Goal: Obtain resource: Obtain resource

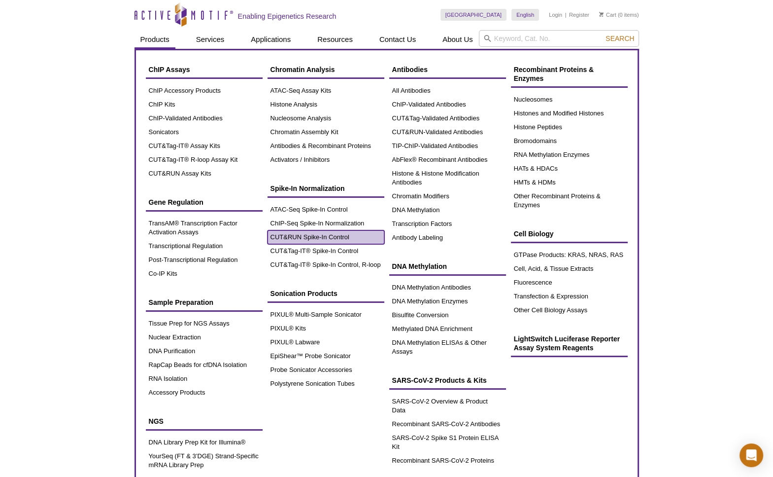
click at [303, 239] on link "CUT&RUN Spike-In Control" at bounding box center [326, 237] width 117 height 14
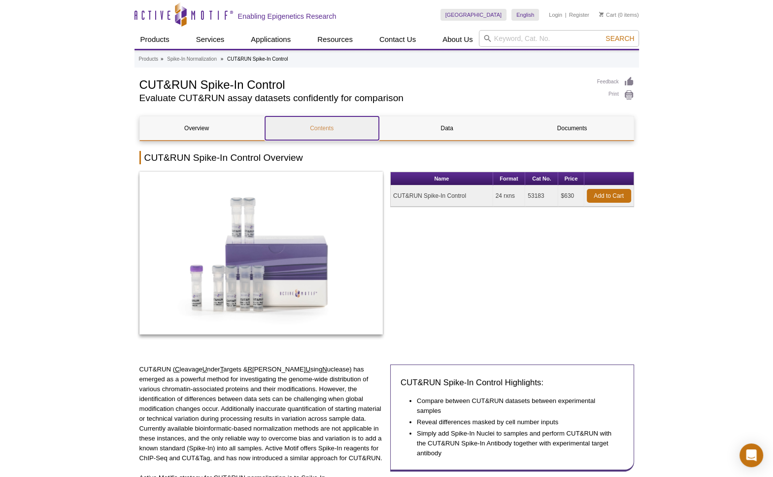
click at [320, 130] on link "Contents" at bounding box center [322, 128] width 114 height 24
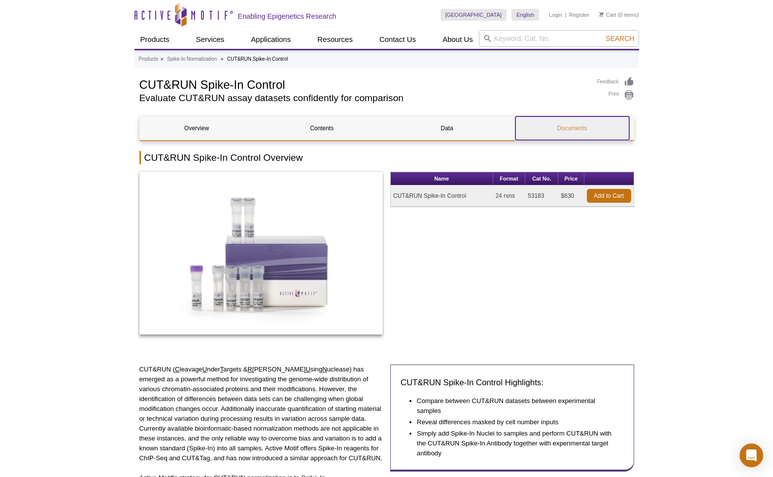
click at [561, 128] on link "Documents" at bounding box center [573, 128] width 114 height 24
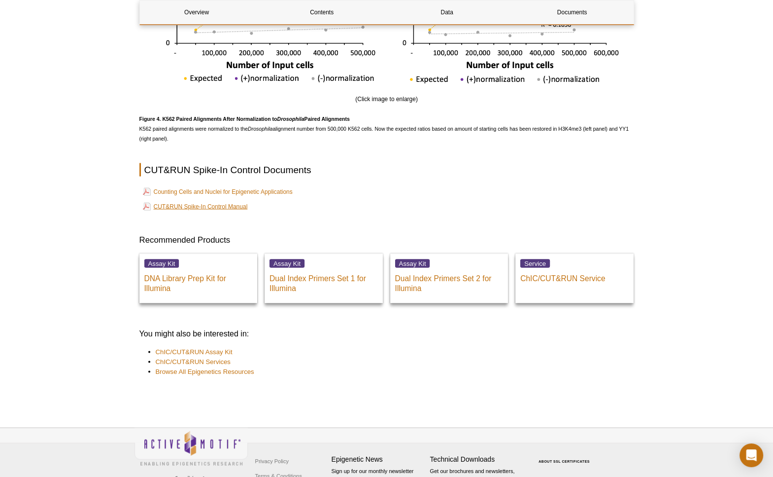
scroll to position [1931, 0]
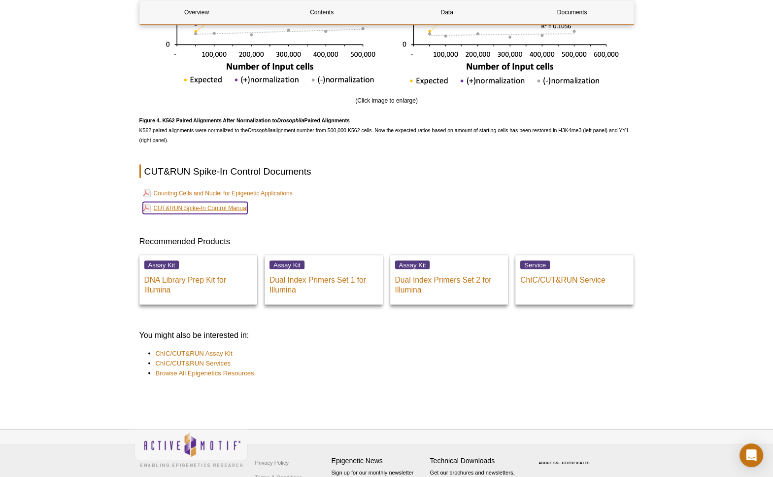
click at [189, 210] on link "CUT&RUN Spike-In Control Manual" at bounding box center [195, 208] width 105 height 12
